Goal: Find specific page/section: Find specific page/section

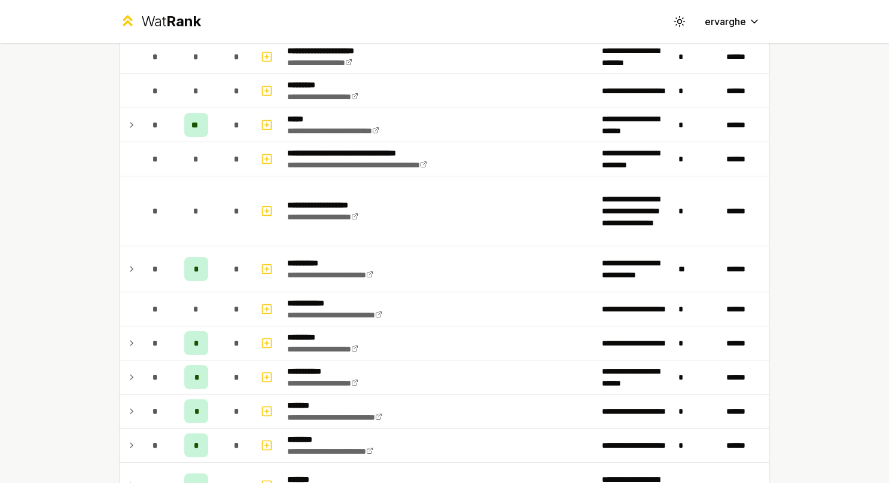
scroll to position [844, 0]
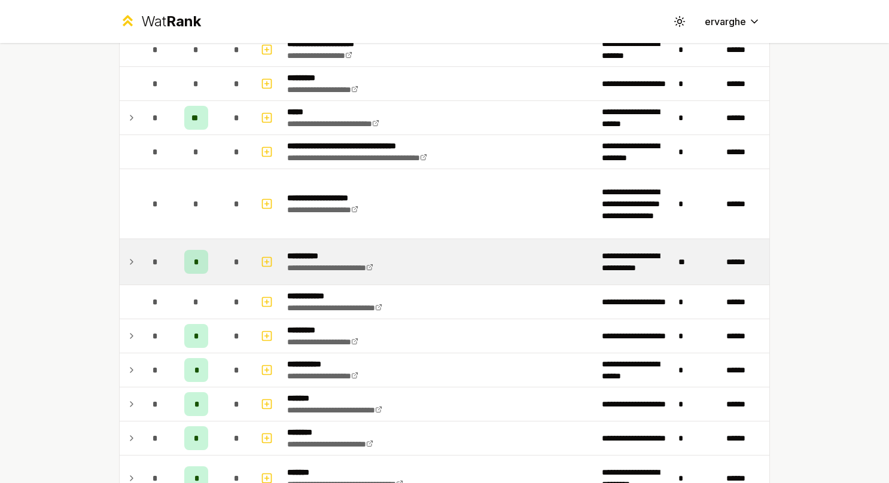
click at [128, 264] on td at bounding box center [129, 261] width 19 height 45
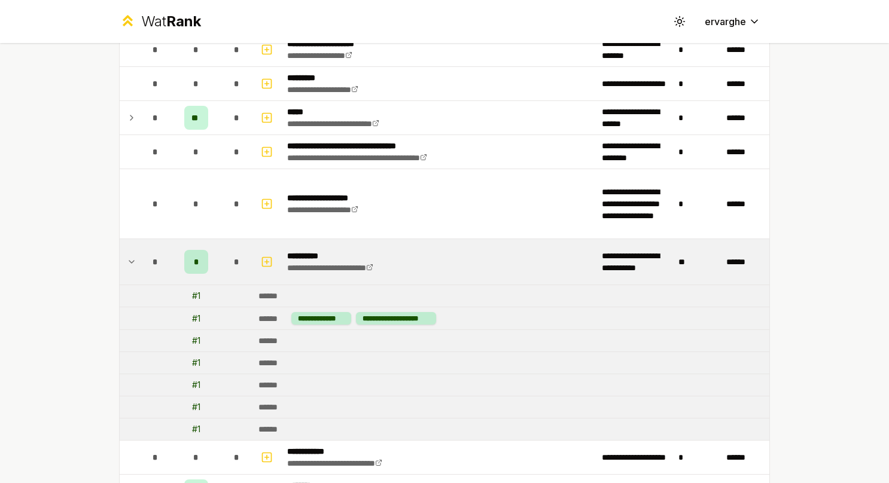
click at [128, 264] on td at bounding box center [129, 261] width 19 height 45
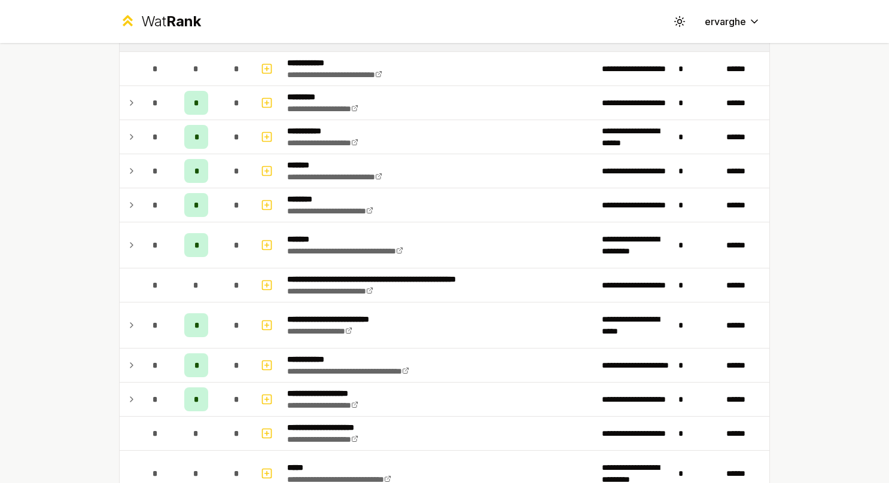
scroll to position [1159, 0]
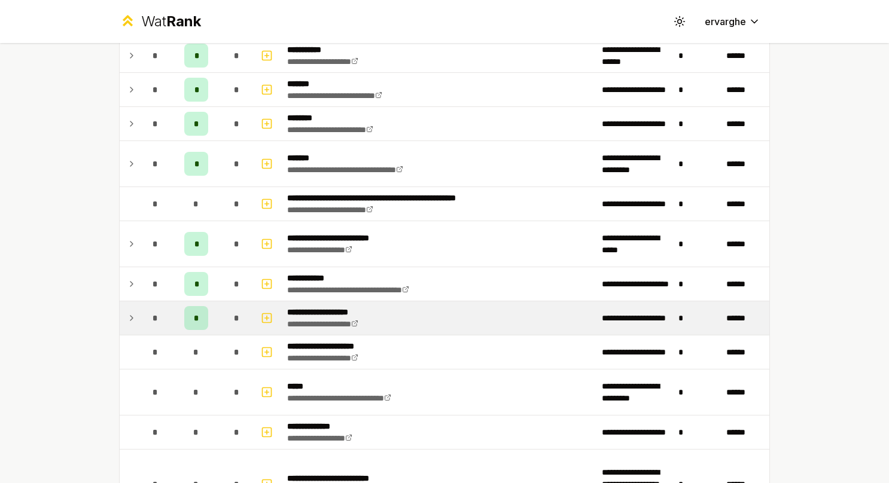
click at [120, 313] on td at bounding box center [129, 317] width 19 height 33
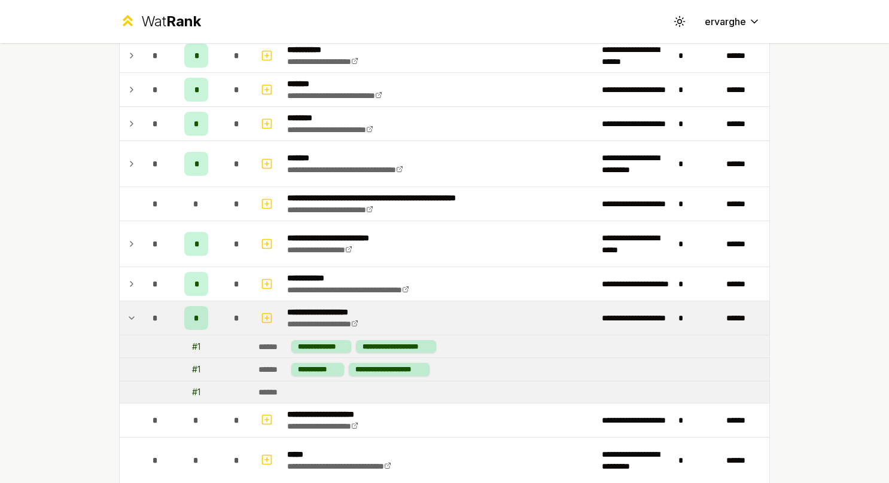
click at [120, 313] on td at bounding box center [129, 317] width 19 height 33
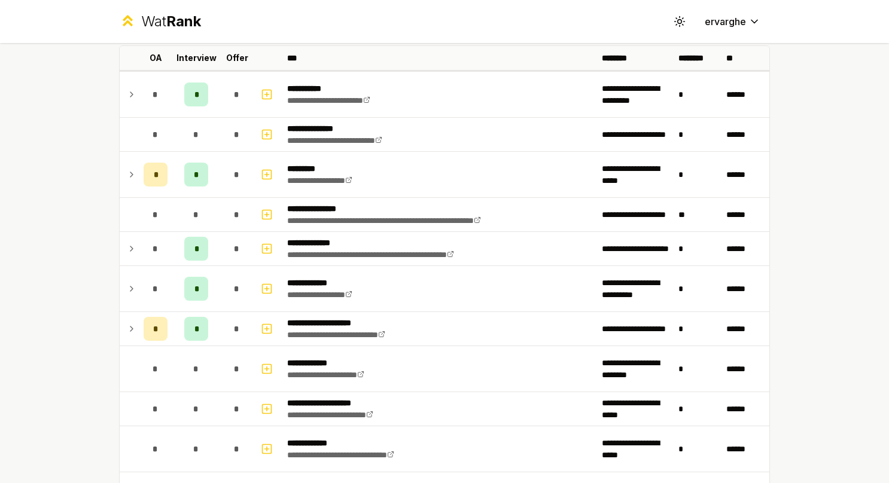
scroll to position [8, 0]
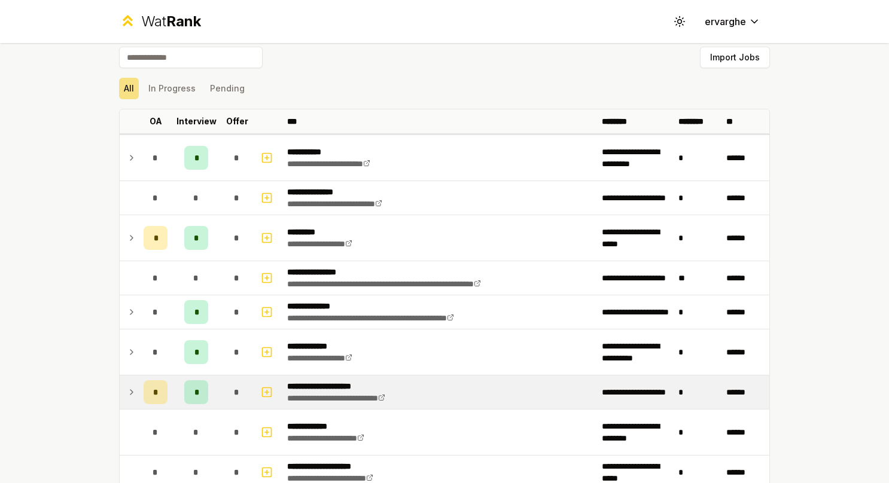
click at [127, 391] on icon at bounding box center [132, 392] width 10 height 14
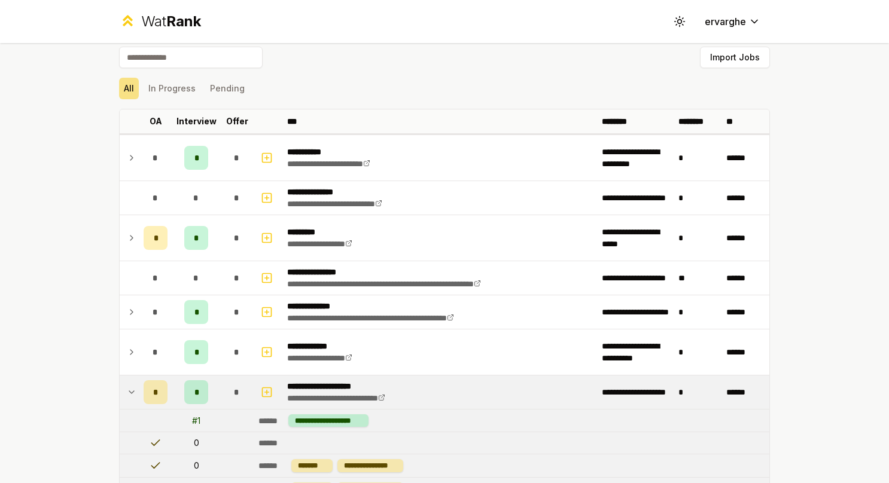
click at [127, 391] on icon at bounding box center [132, 392] width 10 height 14
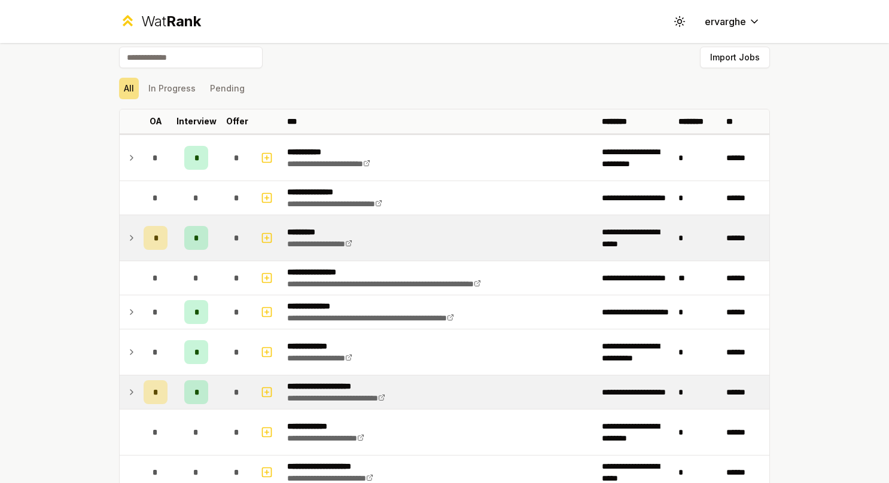
click at [144, 236] on div "*" at bounding box center [156, 238] width 24 height 24
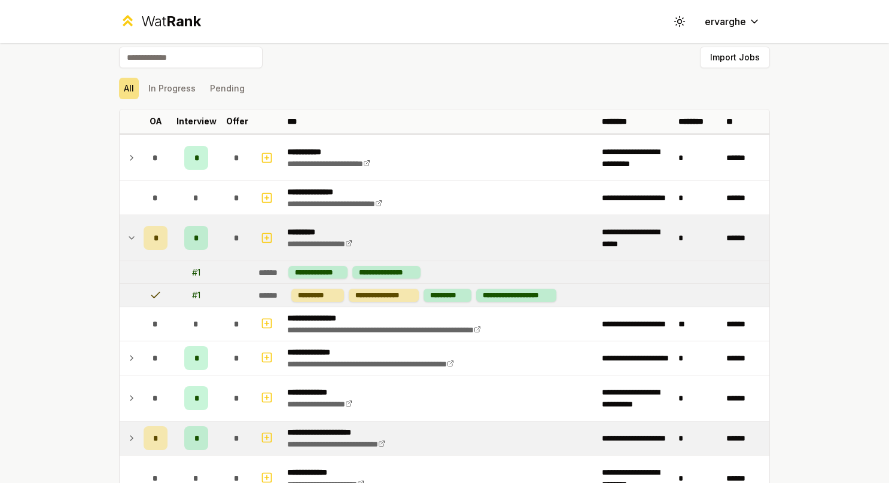
drag, startPoint x: 139, startPoint y: 236, endPoint x: 130, endPoint y: 237, distance: 8.5
click at [130, 237] on icon at bounding box center [132, 238] width 10 height 14
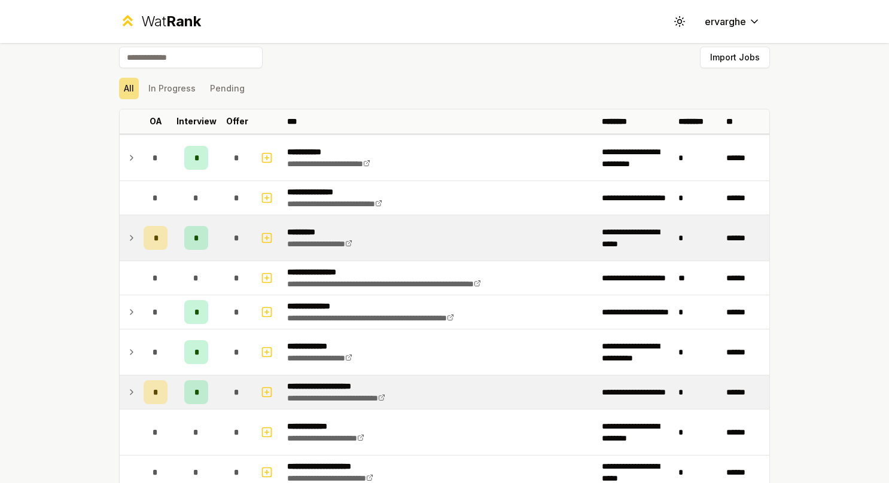
click at [130, 237] on icon at bounding box center [132, 238] width 10 height 14
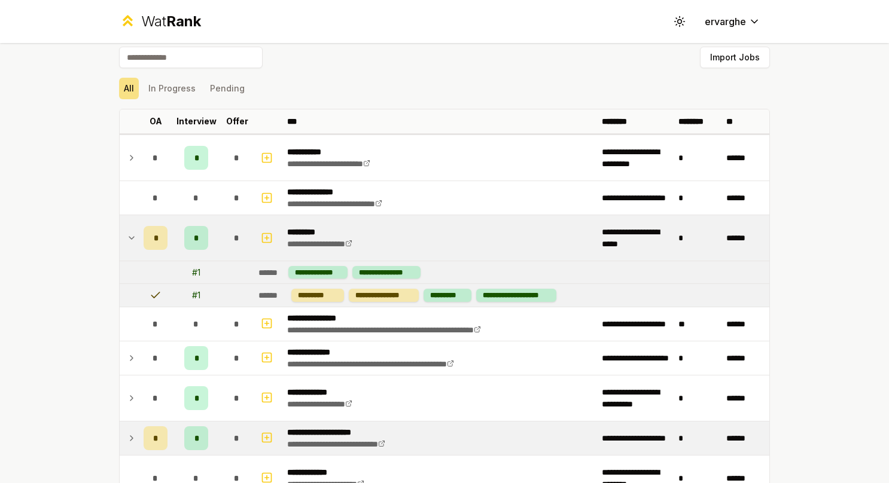
click at [130, 237] on icon at bounding box center [132, 238] width 10 height 14
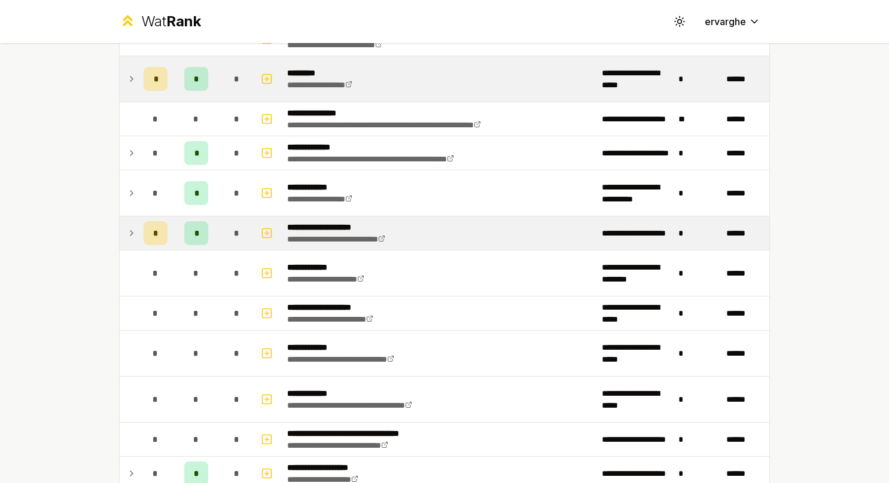
scroll to position [168, 0]
click at [130, 237] on icon at bounding box center [132, 233] width 10 height 14
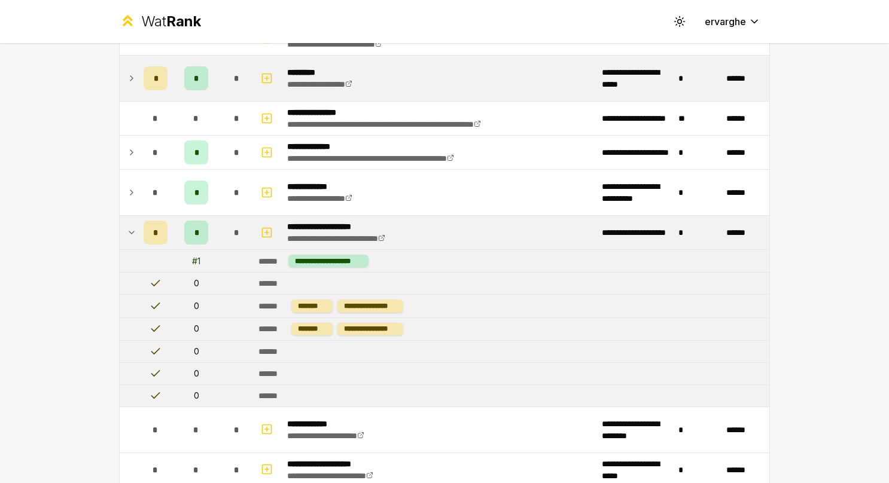
click at [130, 237] on icon at bounding box center [132, 233] width 10 height 14
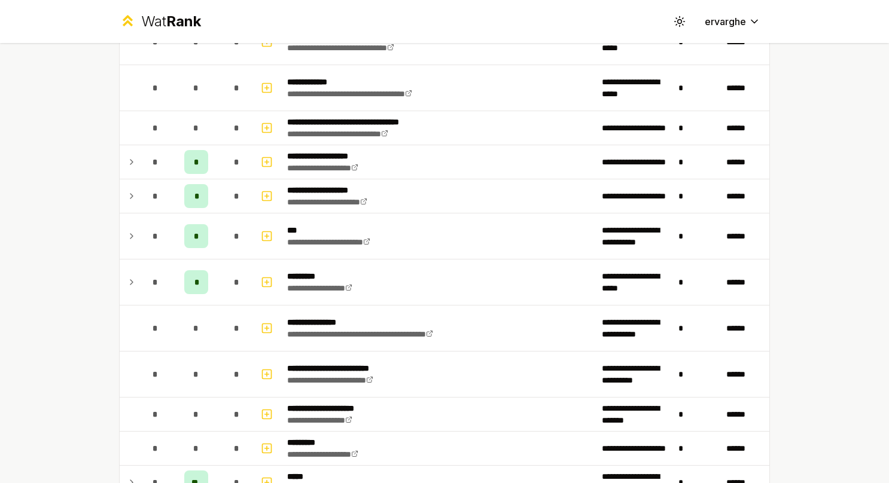
scroll to position [483, 0]
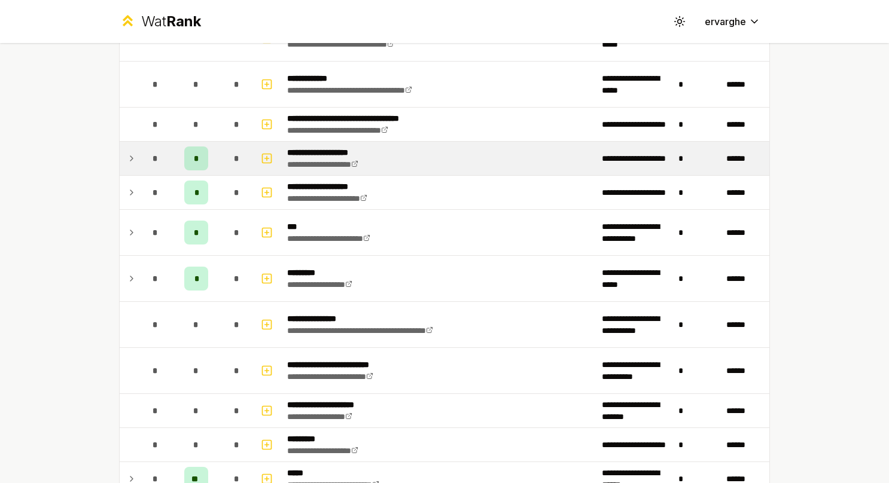
click at [162, 168] on td "*" at bounding box center [155, 158] width 33 height 33
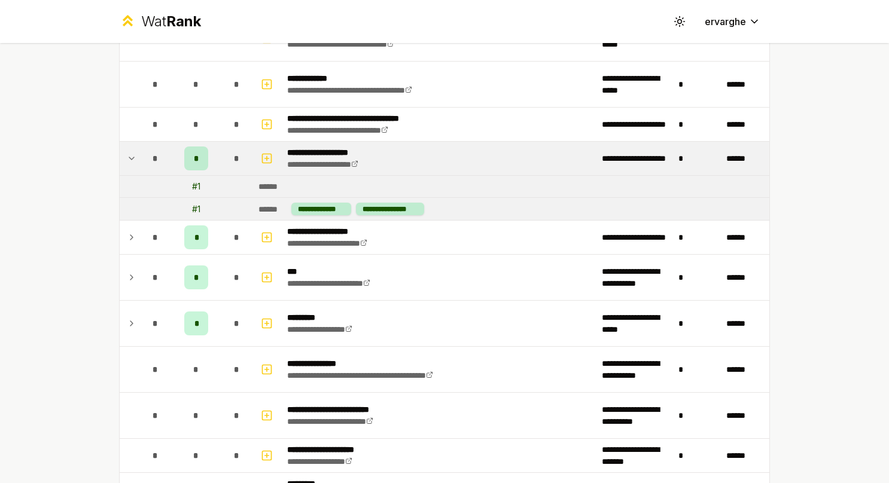
click at [162, 168] on td "*" at bounding box center [155, 158] width 33 height 33
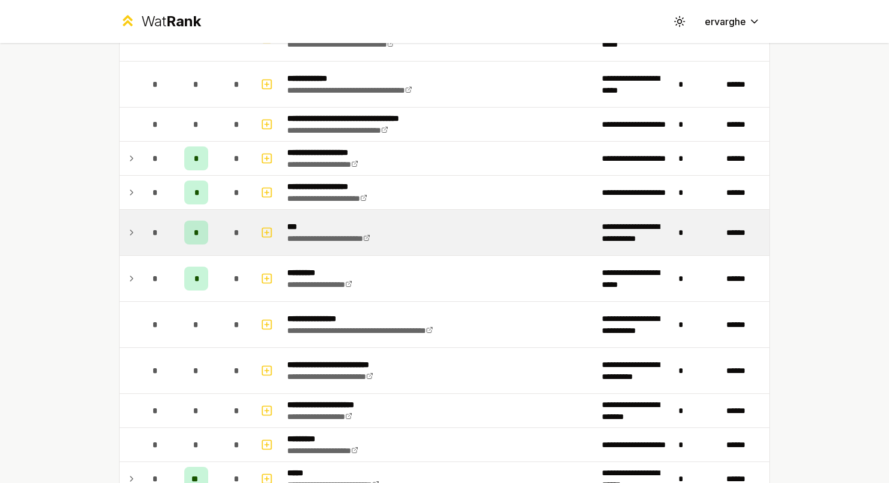
click at [130, 229] on icon at bounding box center [132, 233] width 10 height 14
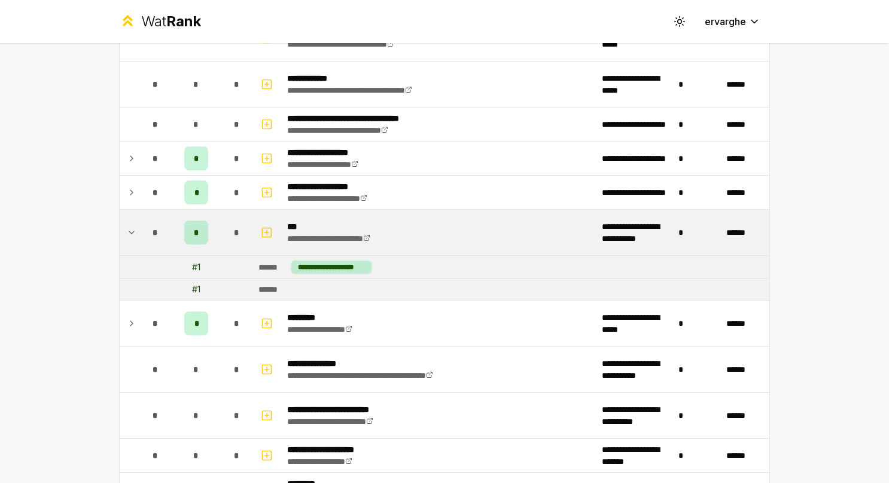
click at [130, 229] on icon at bounding box center [132, 233] width 10 height 14
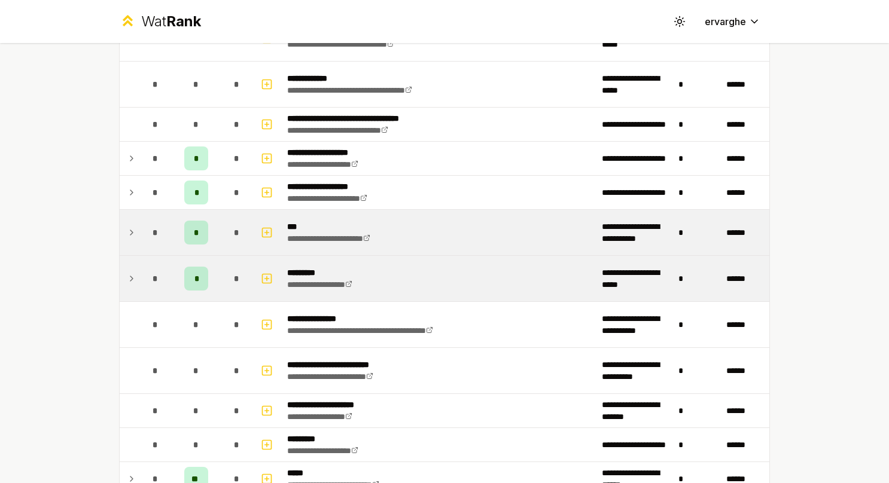
click at [139, 272] on td "*" at bounding box center [155, 278] width 33 height 45
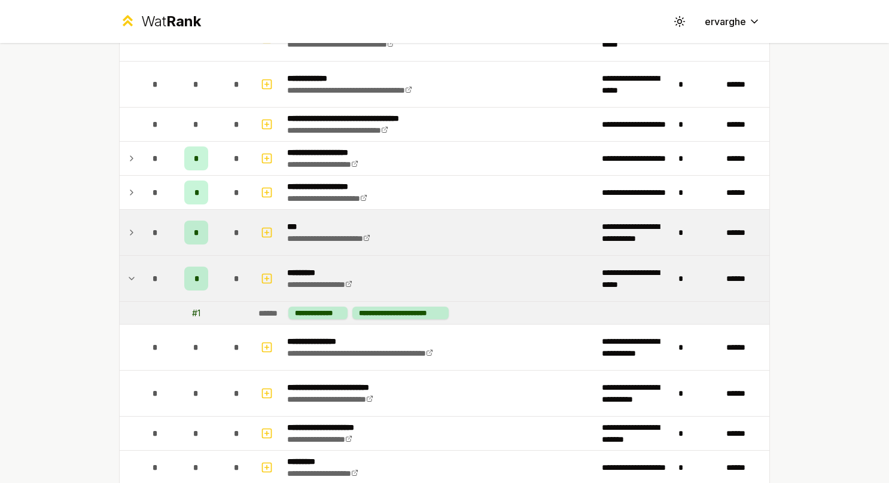
click at [139, 272] on td "*" at bounding box center [155, 278] width 33 height 45
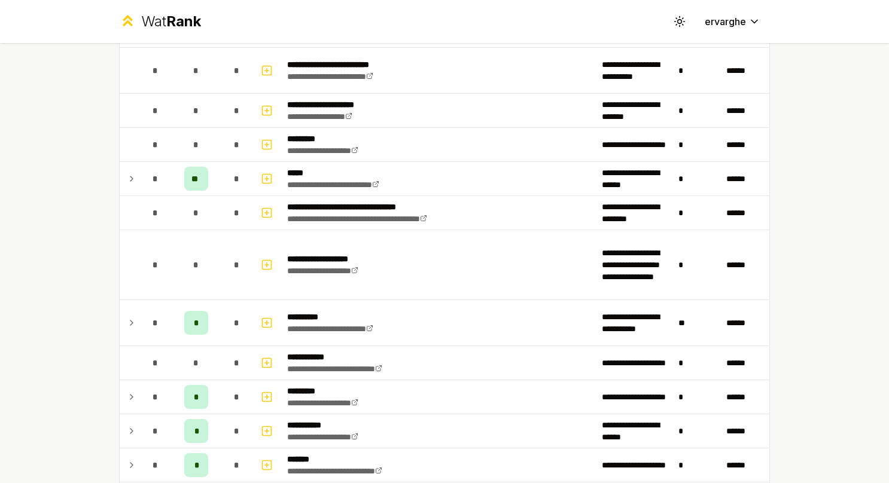
scroll to position [862, 0]
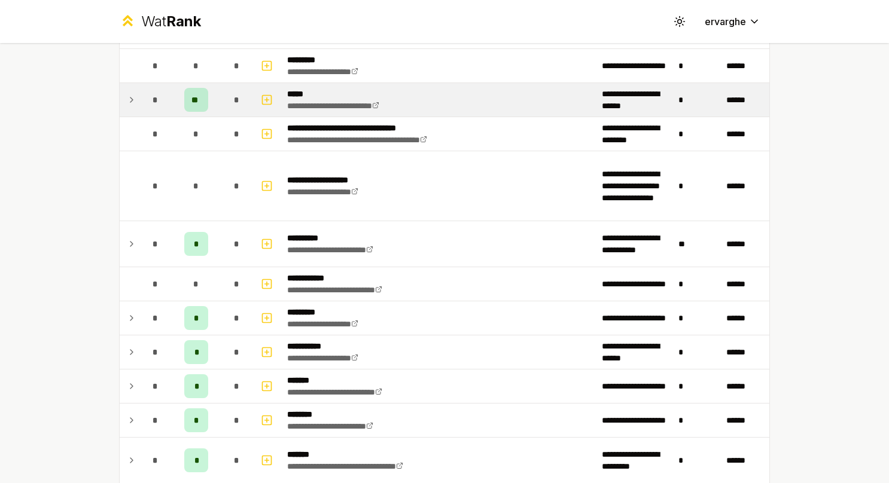
click at [132, 105] on td at bounding box center [129, 99] width 19 height 33
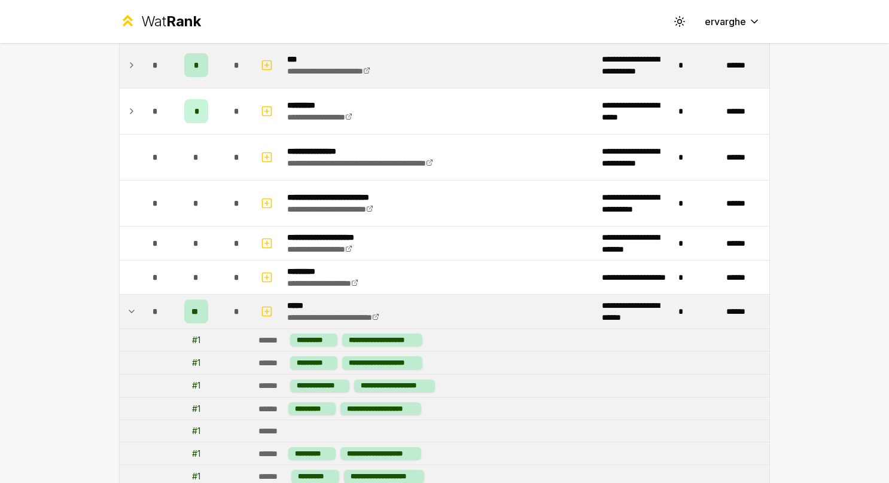
scroll to position [660, 0]
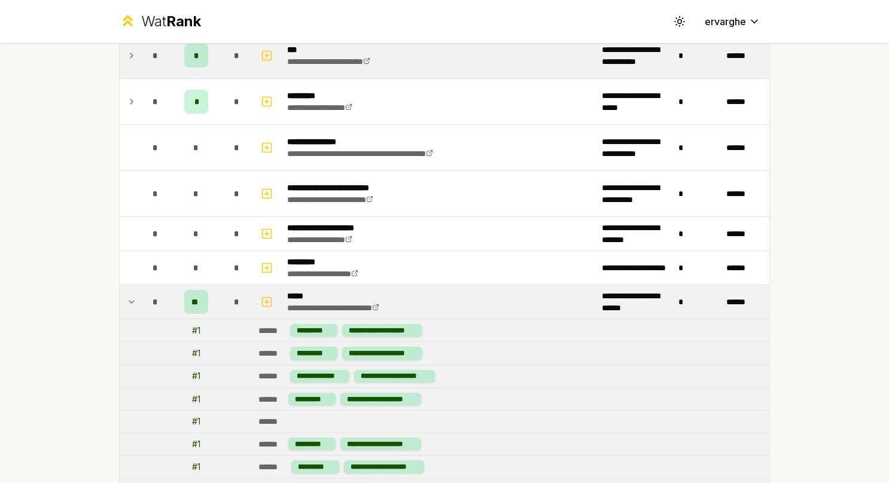
click at [132, 306] on td at bounding box center [129, 301] width 19 height 33
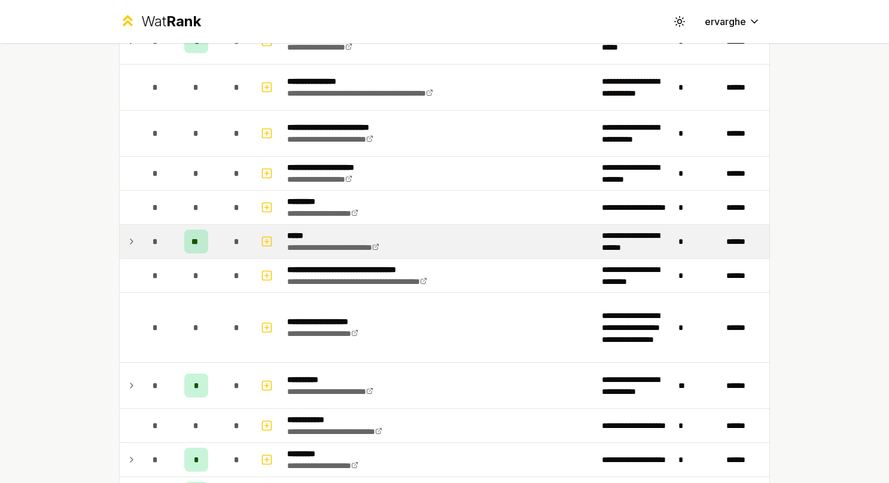
scroll to position [881, 0]
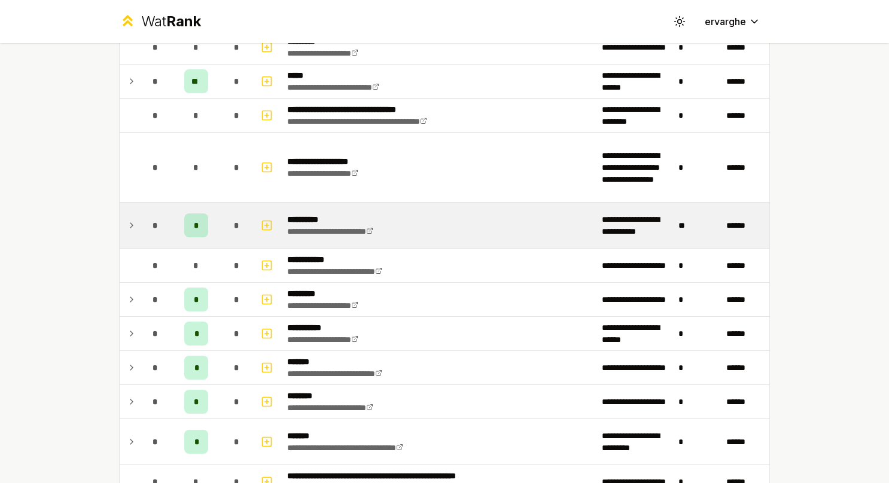
click at [132, 209] on td at bounding box center [129, 225] width 19 height 45
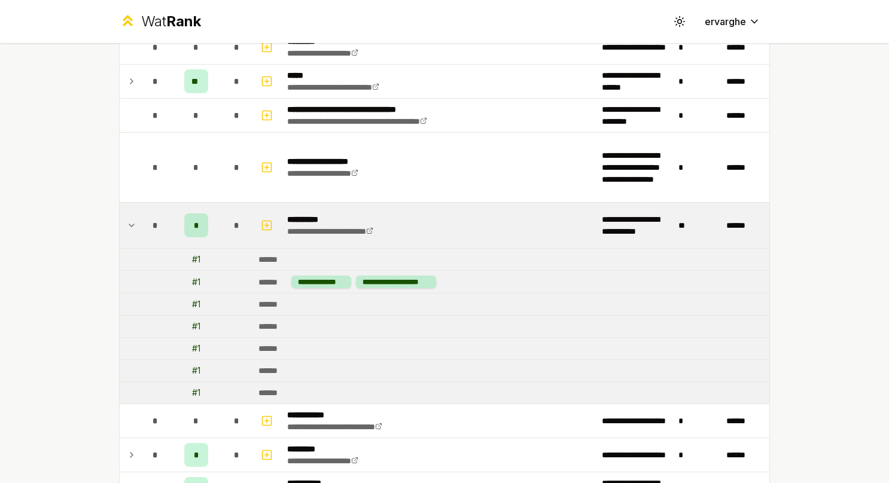
click at [132, 209] on td at bounding box center [129, 225] width 19 height 45
